Goal: Information Seeking & Learning: Learn about a topic

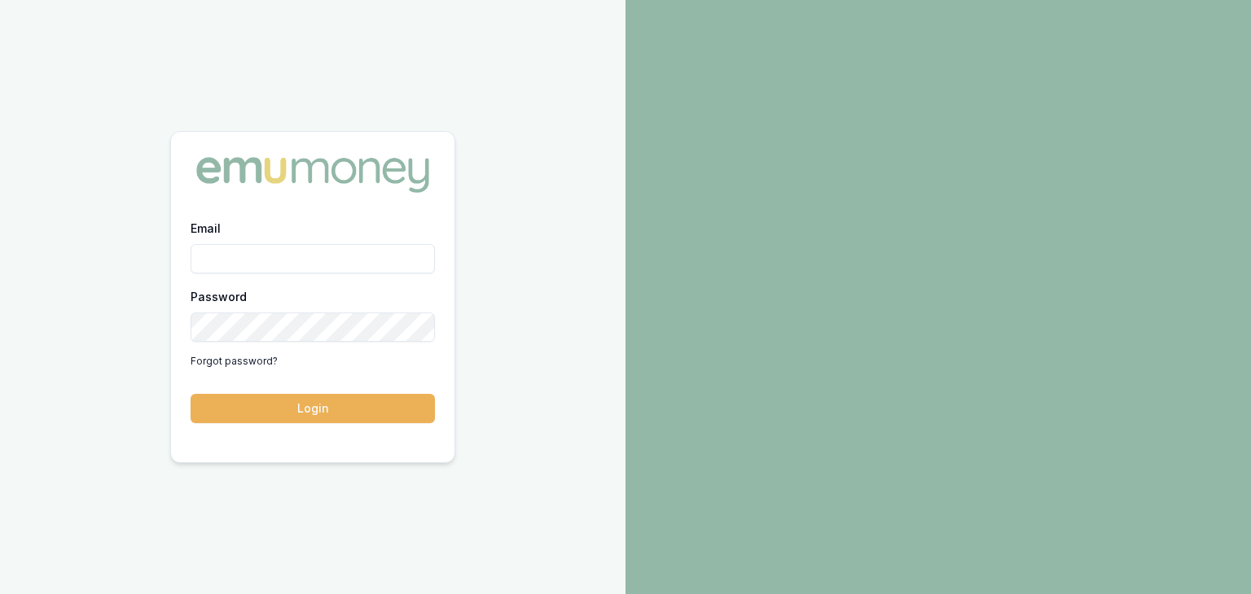
click at [229, 258] on input "Email" at bounding box center [313, 258] width 244 height 29
type input "[EMAIL_ADDRESS][PERSON_NAME][DOMAIN_NAME]"
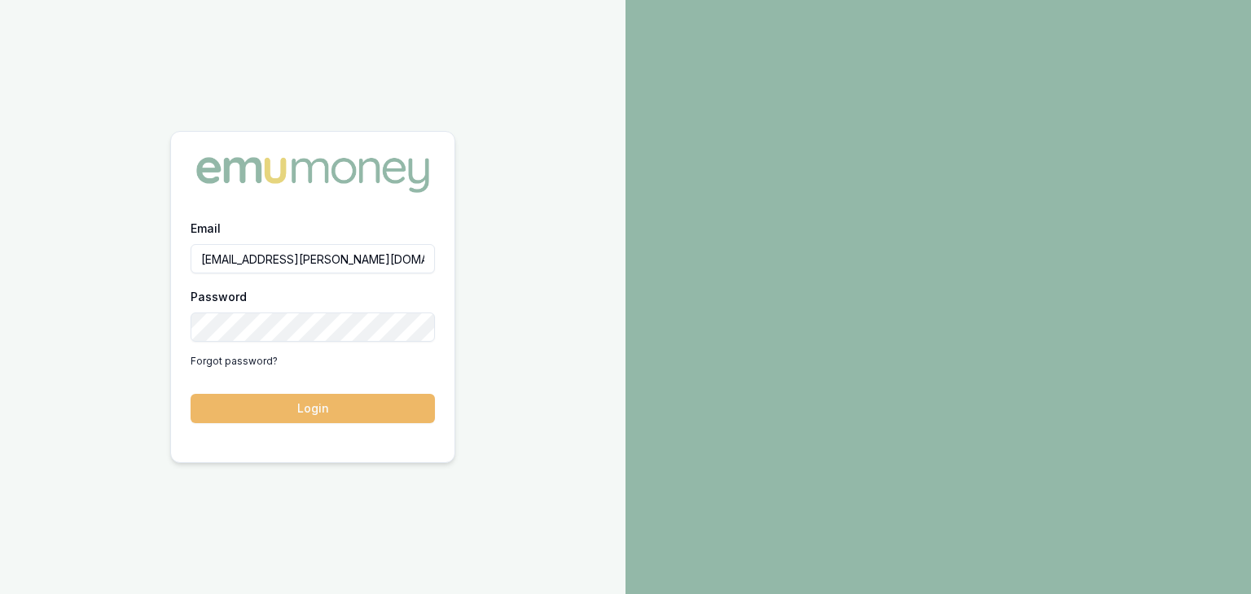
click at [287, 406] on button "Login" at bounding box center [313, 408] width 244 height 29
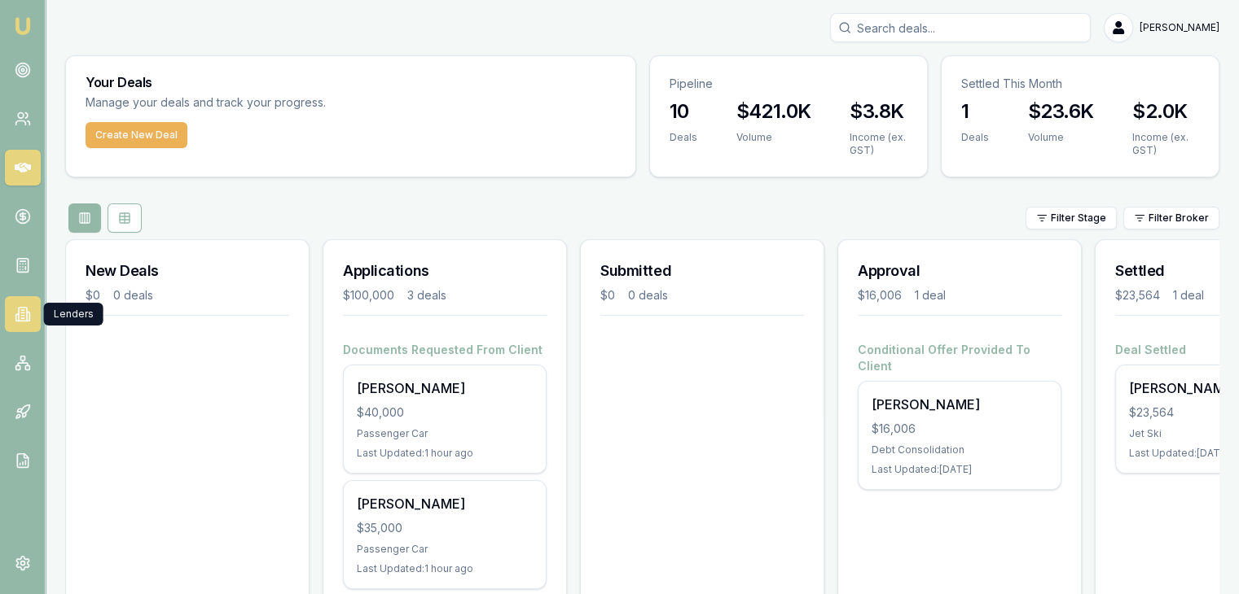
click at [17, 315] on icon at bounding box center [23, 314] width 16 height 16
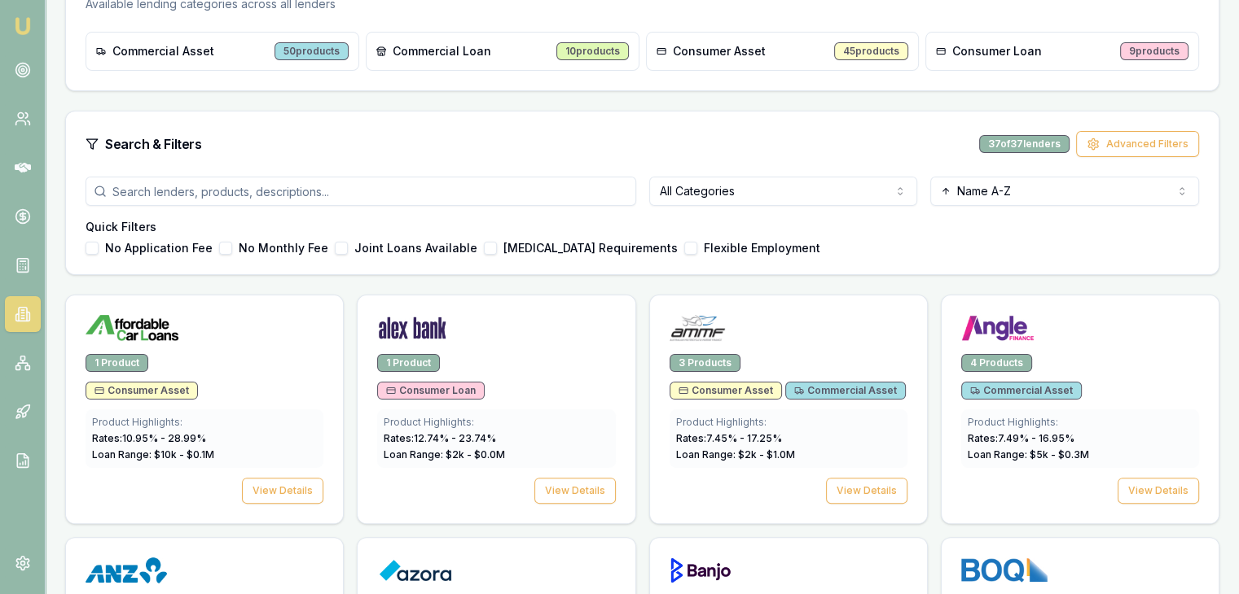
scroll to position [326, 0]
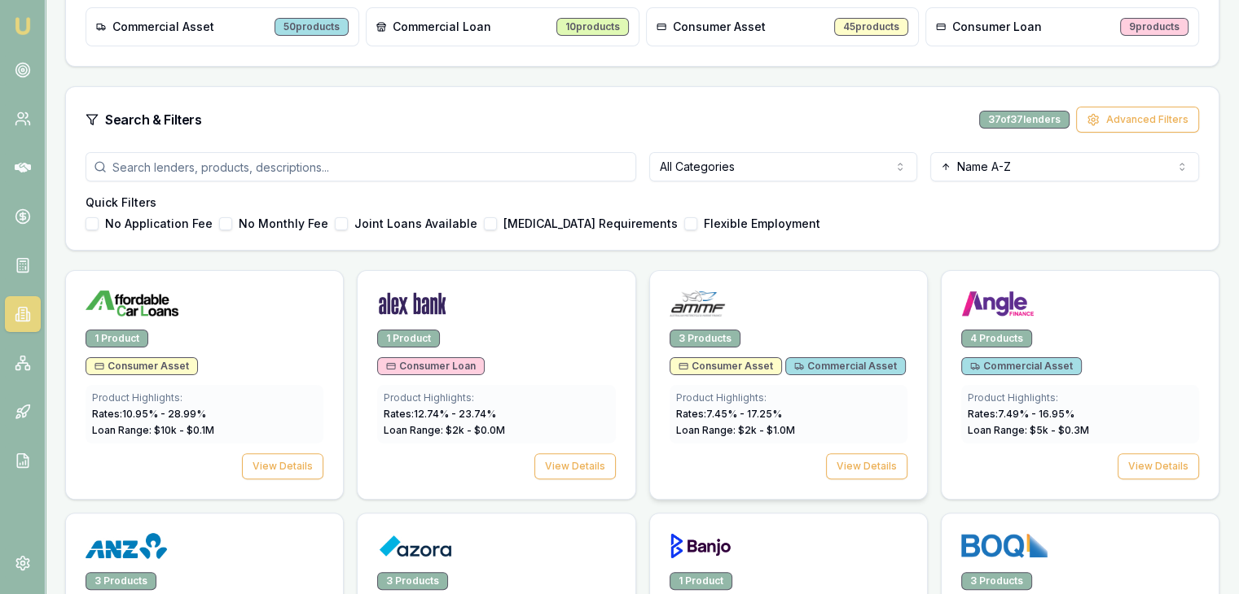
click at [723, 362] on span "Consumer Asset" at bounding box center [725, 366] width 94 height 13
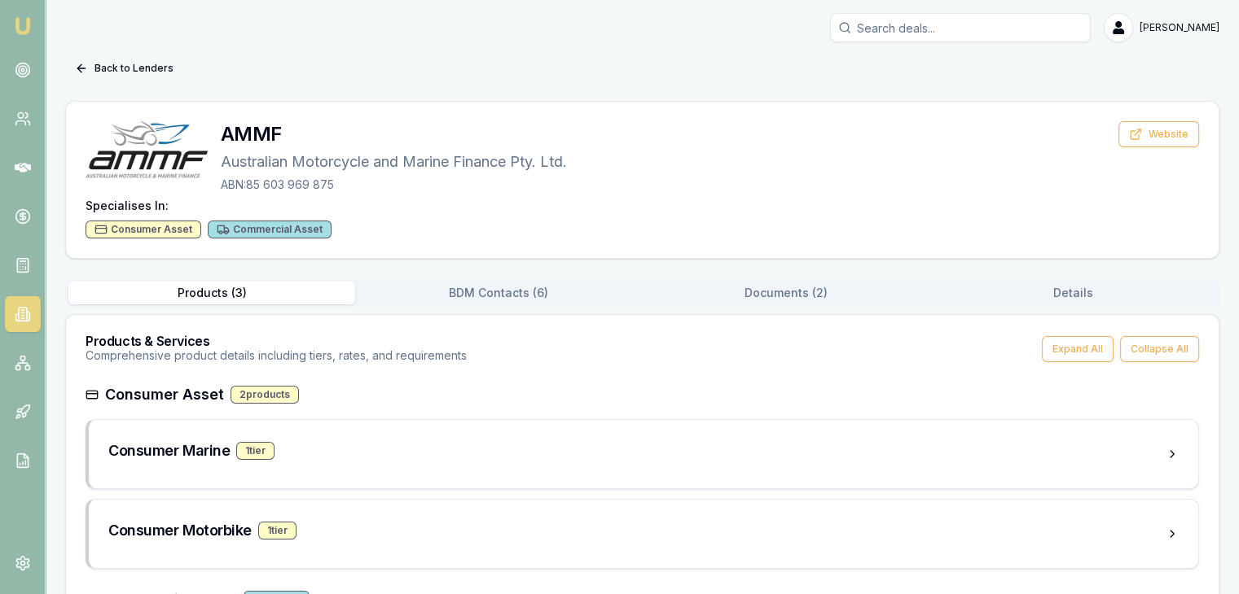
click at [154, 231] on div "Consumer Asset" at bounding box center [144, 230] width 116 height 18
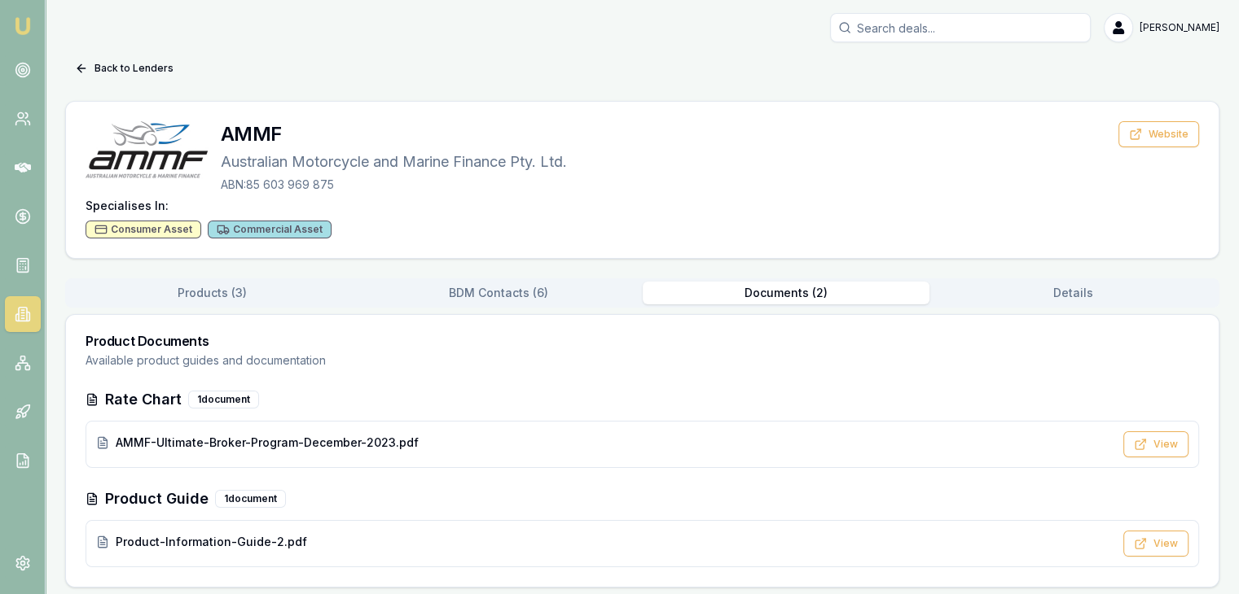
click at [785, 296] on button "Documents ( 2 )" at bounding box center [785, 293] width 287 height 23
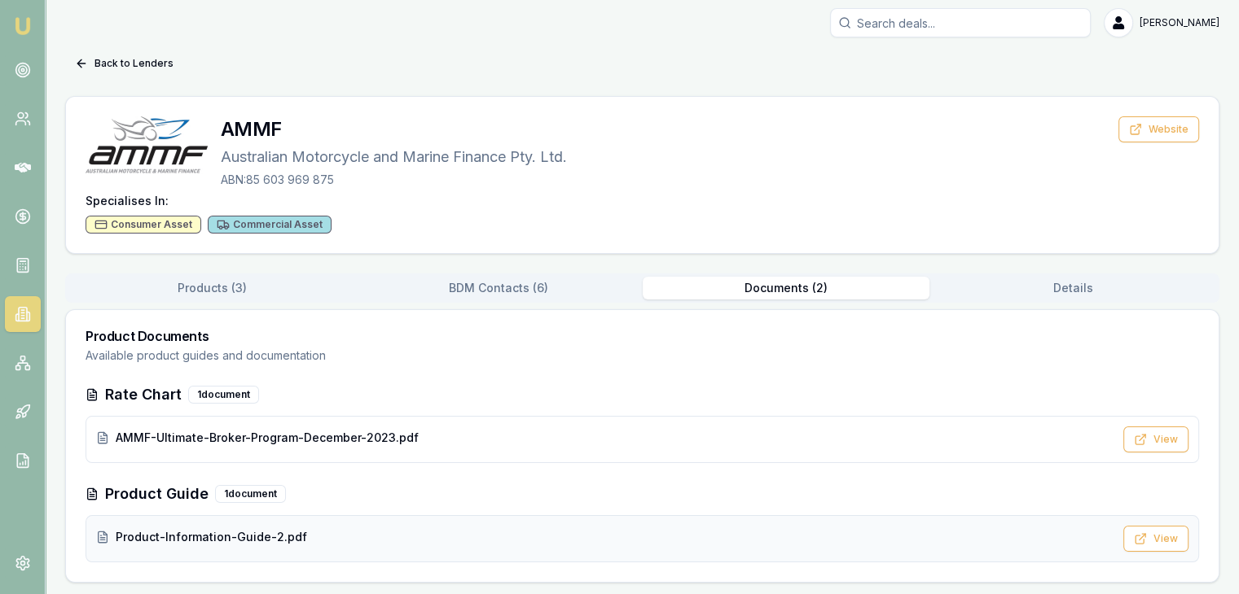
click at [152, 532] on span "Product-Information-Guide-2.pdf" at bounding box center [211, 537] width 191 height 16
click at [484, 287] on button "BDM Contacts ( 6 )" at bounding box center [498, 288] width 287 height 23
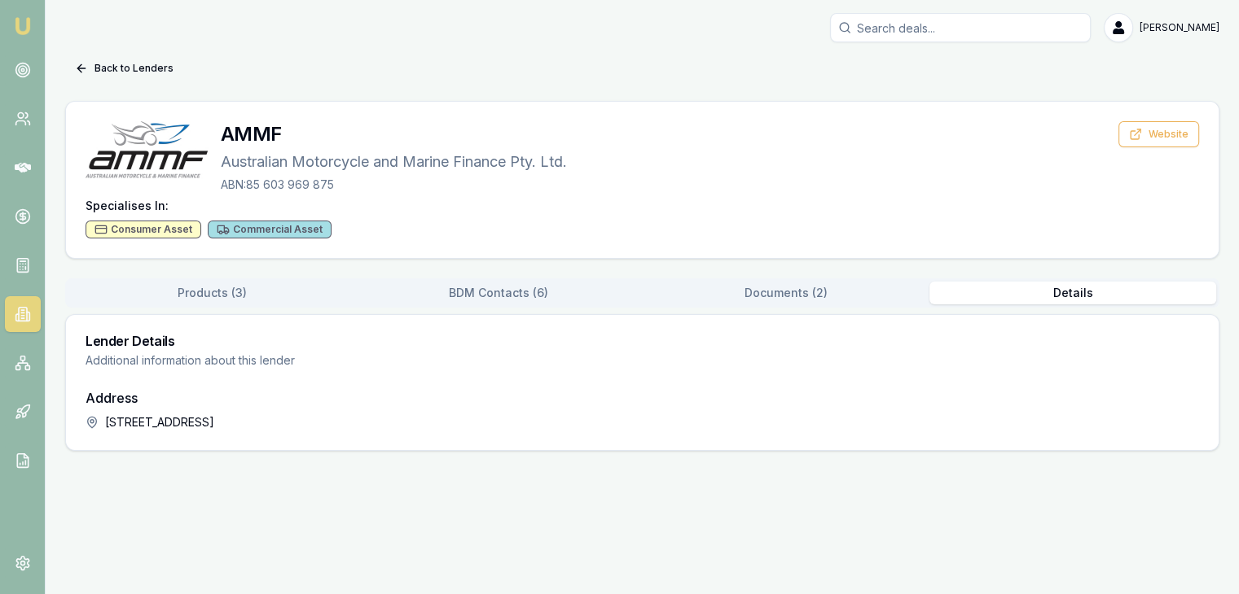
scroll to position [0, 0]
click at [1077, 289] on button "Details" at bounding box center [1083, 293] width 290 height 23
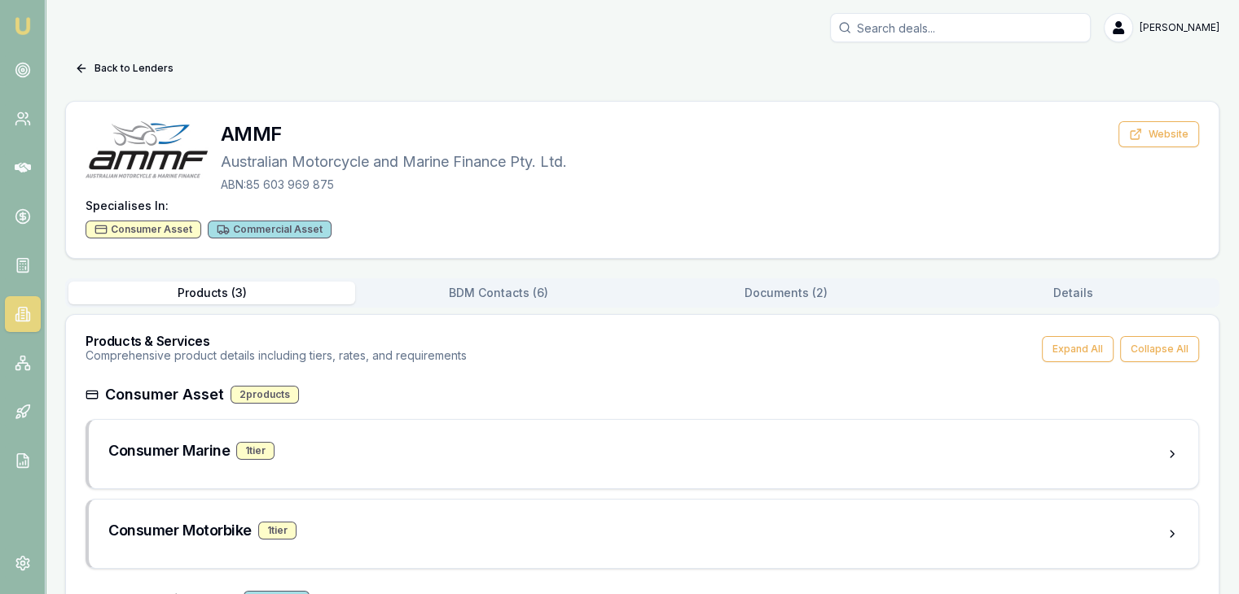
click at [222, 292] on button "Products ( 3 )" at bounding box center [211, 293] width 287 height 23
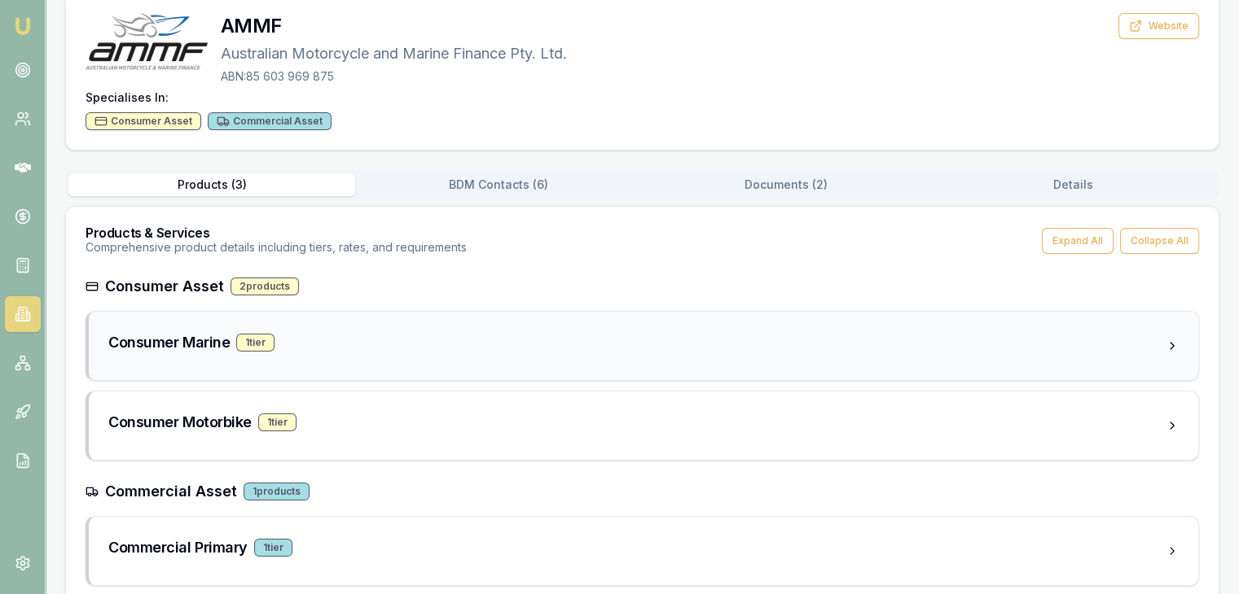
scroll to position [132, 0]
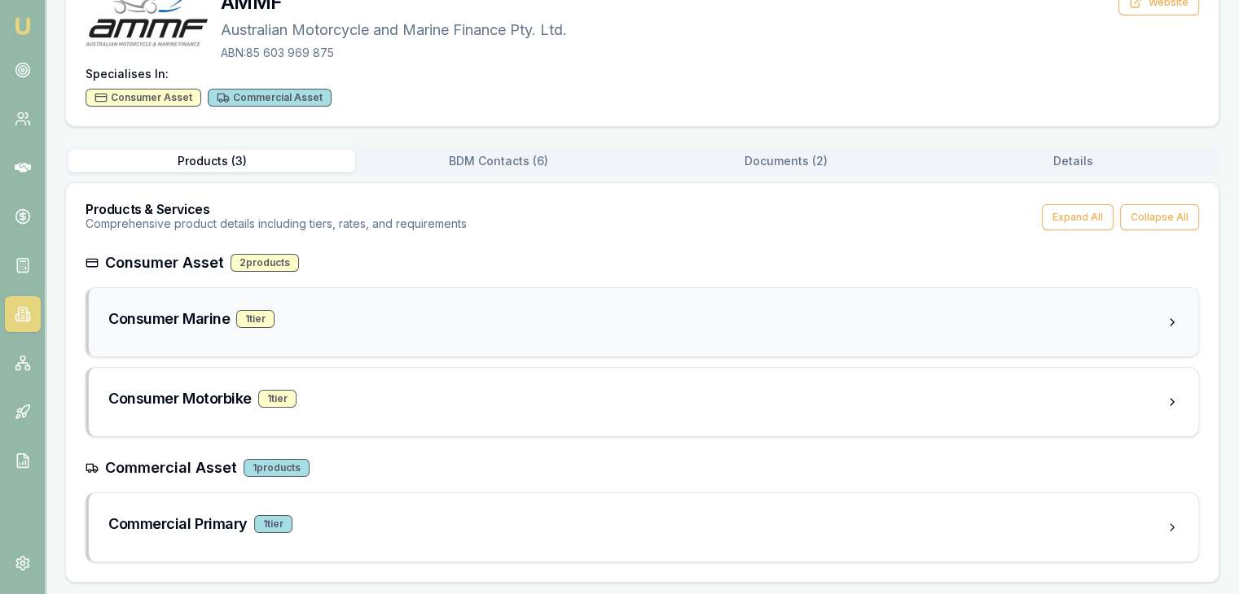
click at [249, 316] on div "1 tier" at bounding box center [255, 319] width 38 height 18
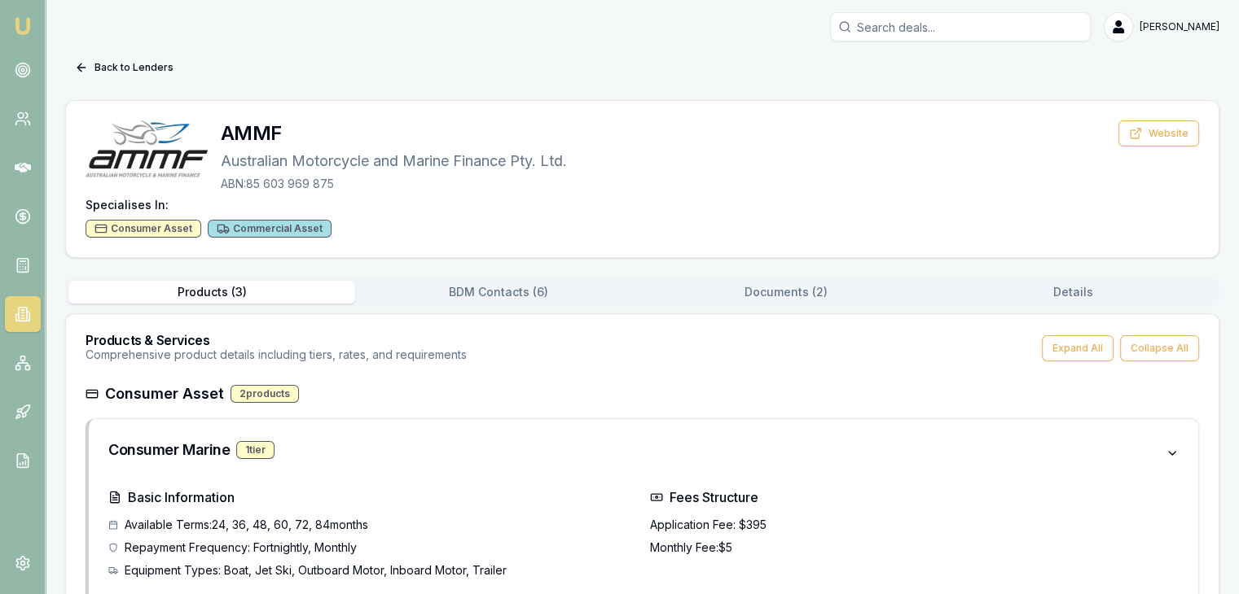
scroll to position [0, 0]
click at [771, 291] on button "Documents ( 2 )" at bounding box center [785, 293] width 287 height 23
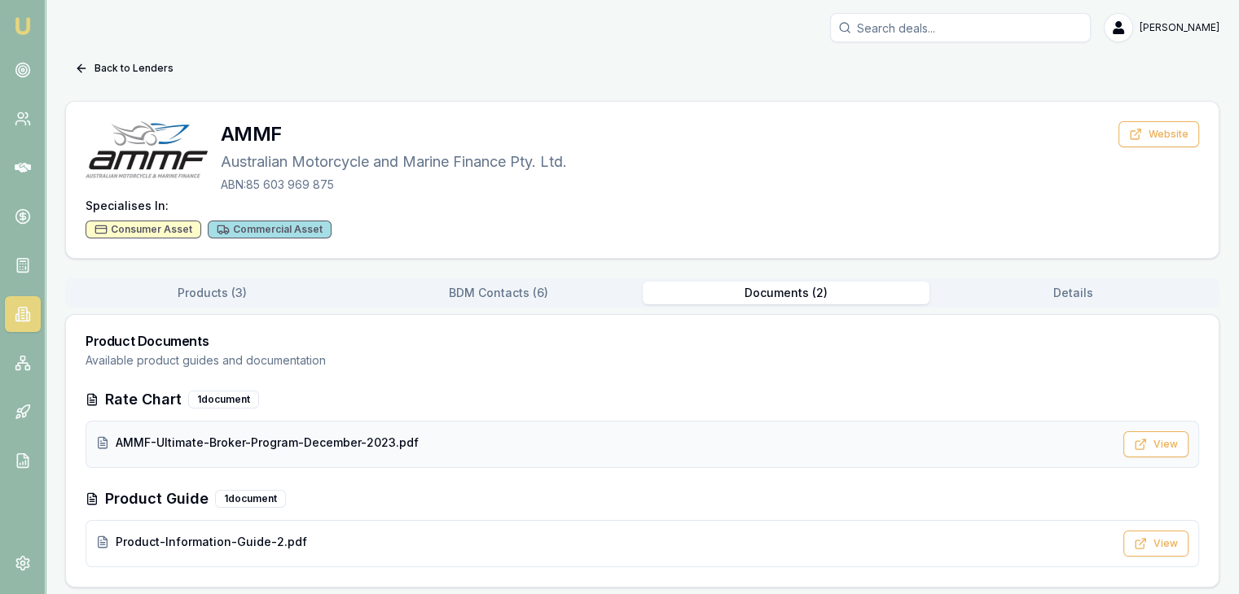
click at [142, 442] on span "AMMF-Ultimate-Broker-Program-December-2023.pdf" at bounding box center [267, 443] width 303 height 16
click at [177, 441] on span "AMMF-Ultimate-Broker-Program-December-2023.pdf" at bounding box center [267, 443] width 303 height 16
click at [17, 167] on icon at bounding box center [23, 168] width 16 height 10
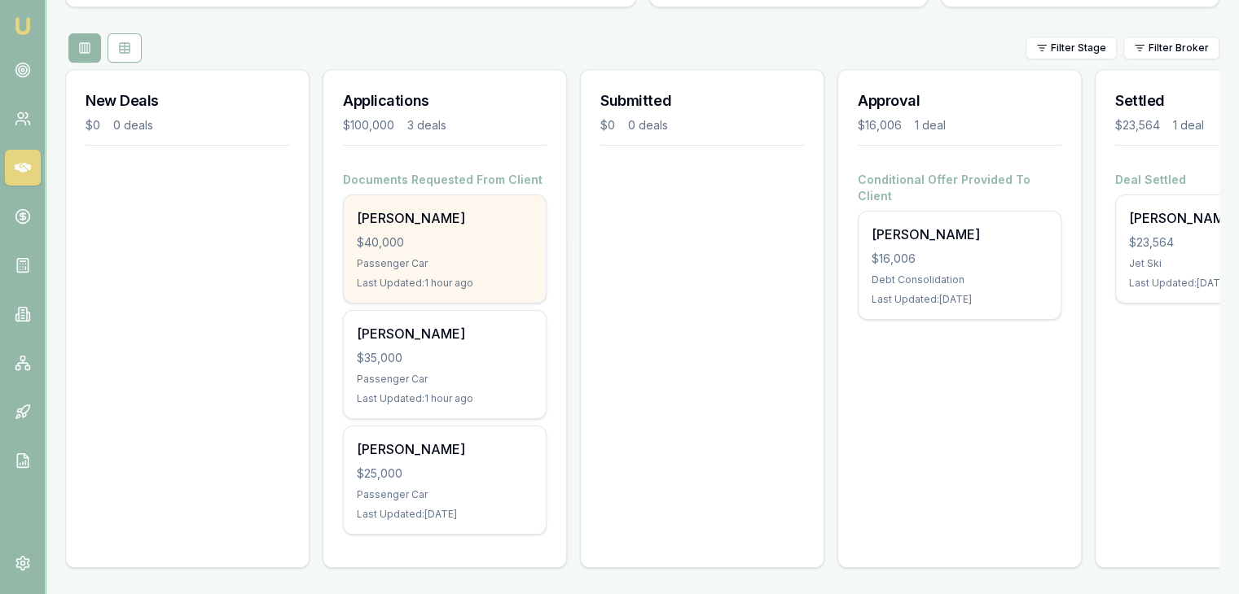
scroll to position [181, 0]
